Goal: Use online tool/utility: Use online tool/utility

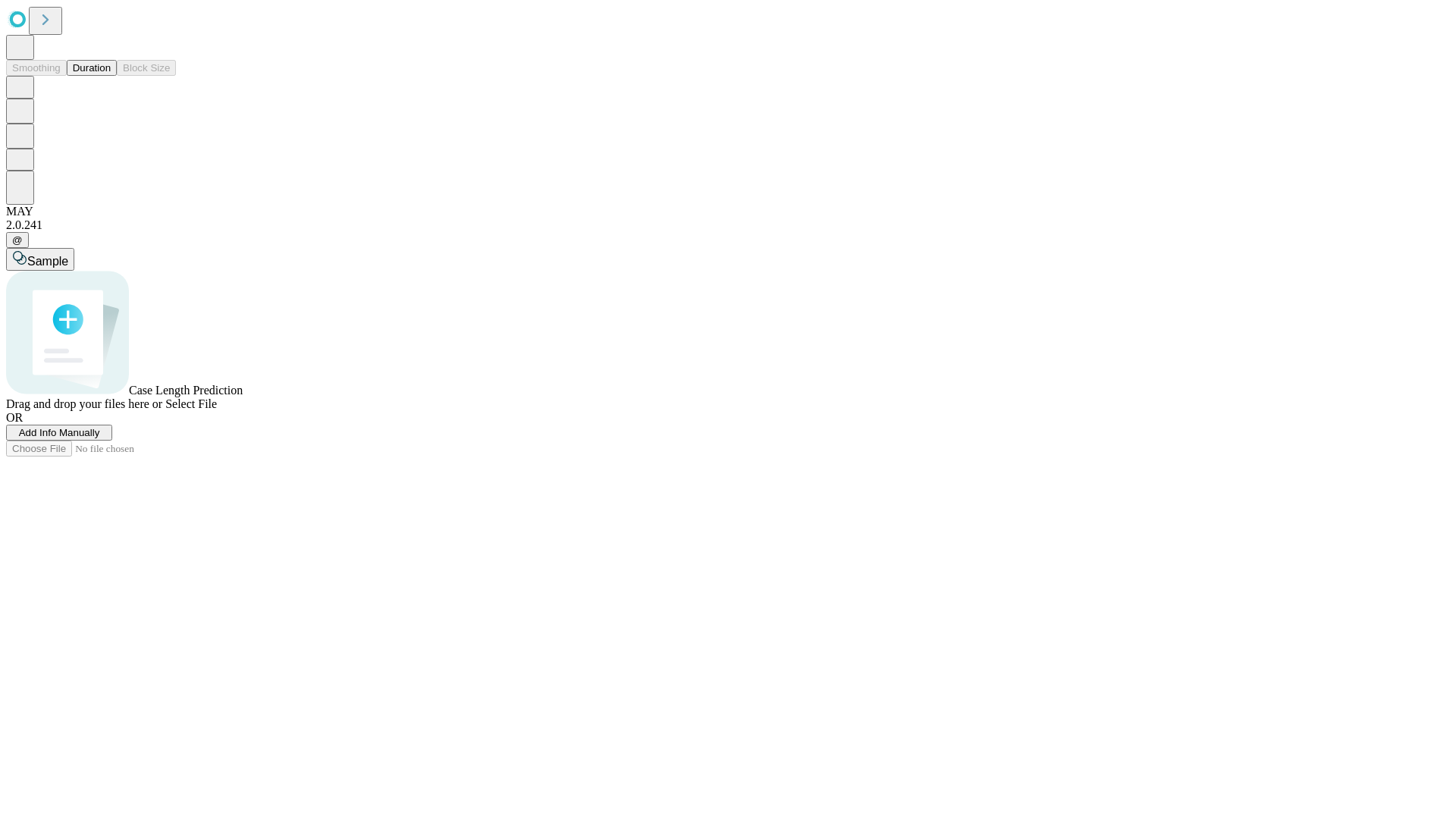
click at [111, 76] on button "Duration" at bounding box center [91, 68] width 50 height 16
click at [68, 255] on span "Sample" at bounding box center [48, 261] width 41 height 13
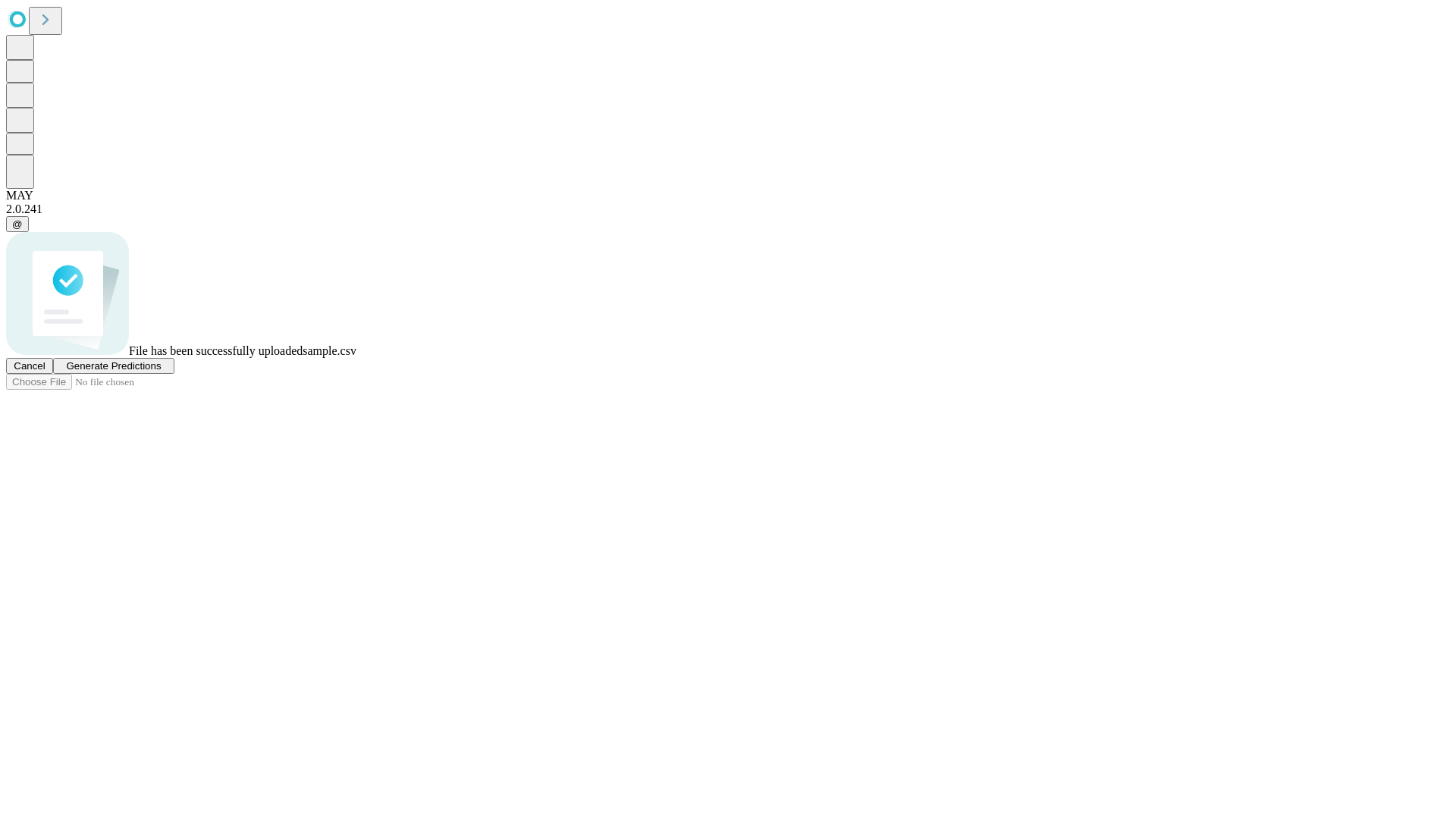
click at [161, 372] on span "Generate Predictions" at bounding box center [112, 365] width 95 height 12
